Goal: Information Seeking & Learning: Learn about a topic

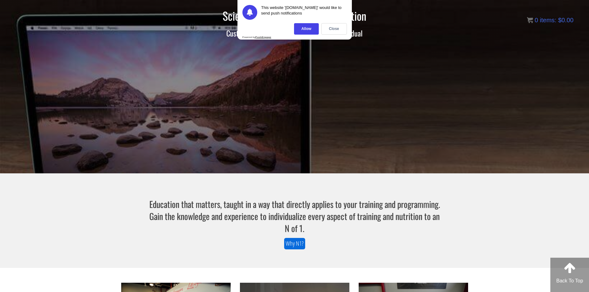
scroll to position [2, 0]
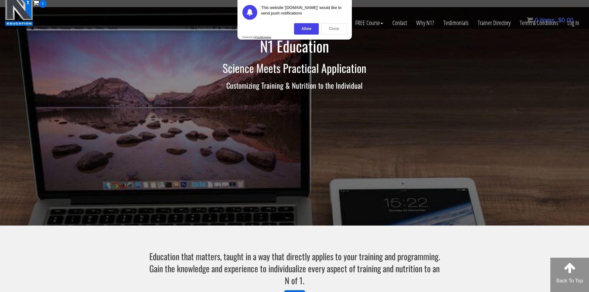
click at [331, 28] on div "Close" at bounding box center [334, 28] width 26 height 11
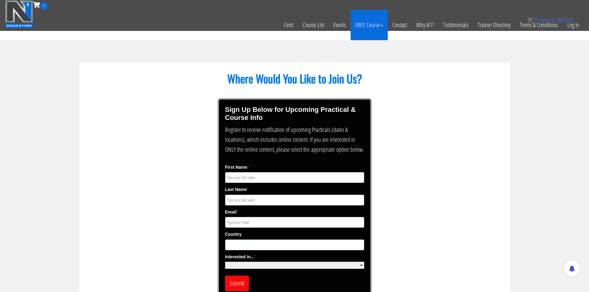
click at [354, 27] on link "FREE Course" at bounding box center [369, 25] width 37 height 30
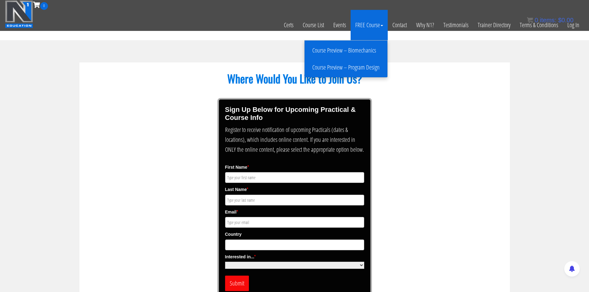
click at [333, 62] on link "Course Preview – Program Design" at bounding box center [346, 67] width 80 height 11
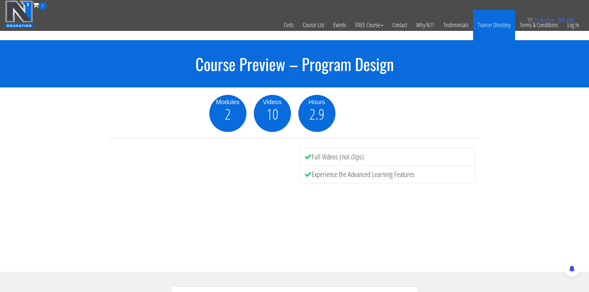
click at [481, 27] on link "Trainer Directory" at bounding box center [494, 25] width 42 height 30
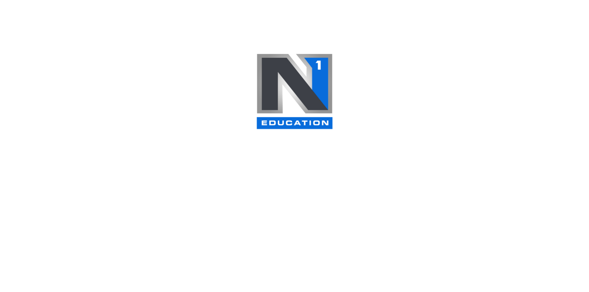
select select
